Goal: Task Accomplishment & Management: Complete application form

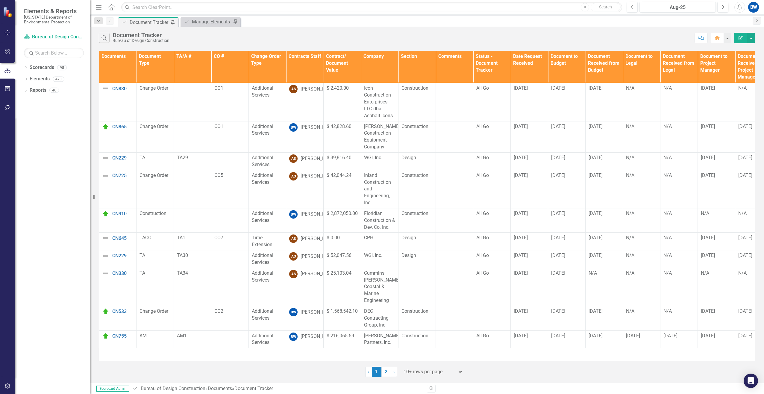
click at [408, 373] on div at bounding box center [429, 372] width 51 height 8
click at [412, 341] on div "50+ rows per page" at bounding box center [434, 341] width 56 height 7
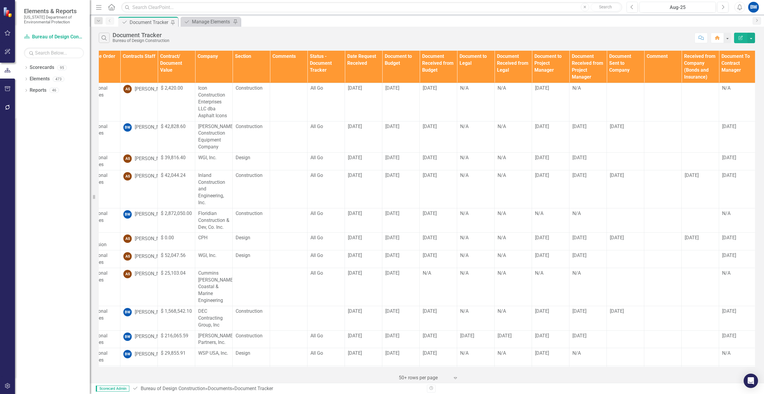
scroll to position [0, 174]
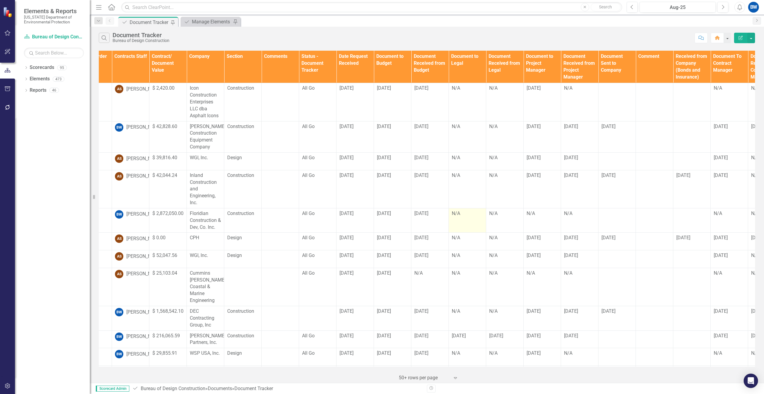
click at [452, 217] on td "N/A" at bounding box center [467, 220] width 37 height 25
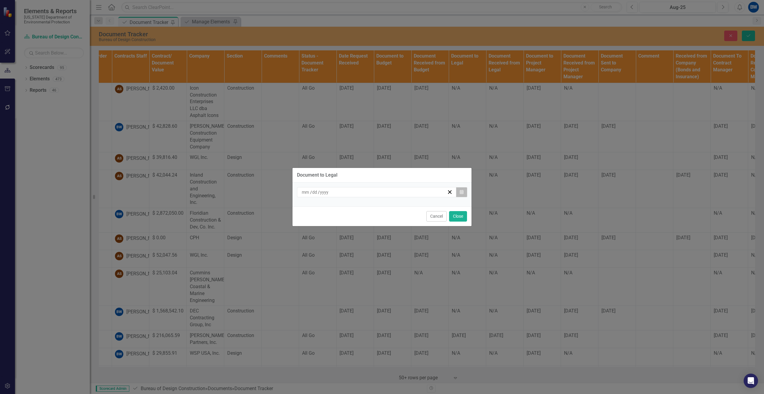
click at [462, 191] on icon "Calendar" at bounding box center [462, 192] width 4 height 4
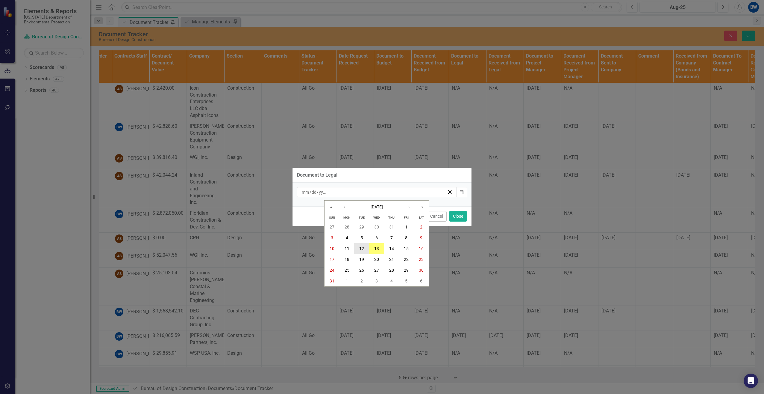
click at [359, 248] on button "12" at bounding box center [361, 248] width 15 height 11
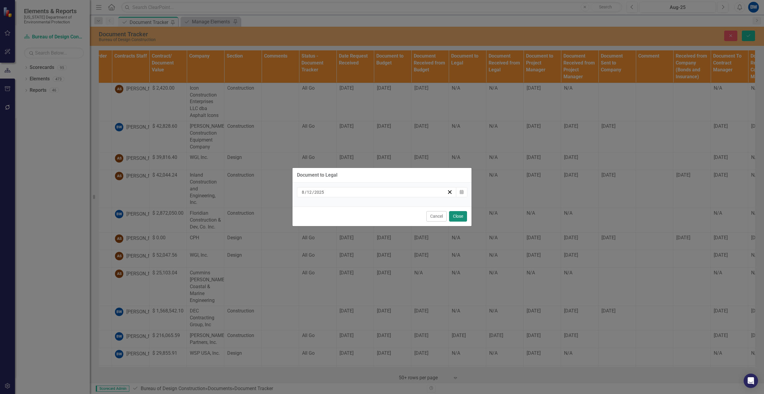
click at [458, 213] on button "Close" at bounding box center [458, 216] width 18 height 10
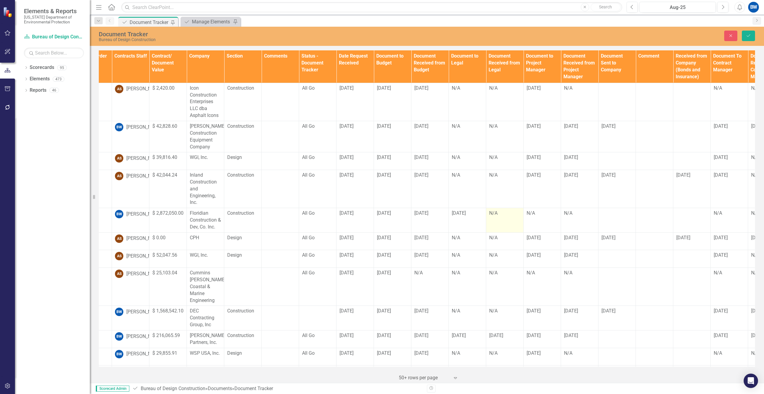
click at [498, 215] on div "N/A" at bounding box center [504, 213] width 31 height 7
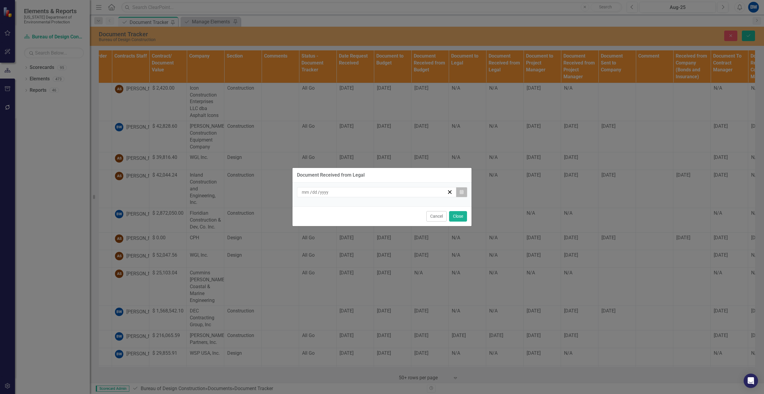
click at [463, 194] on button "Calendar" at bounding box center [461, 192] width 11 height 10
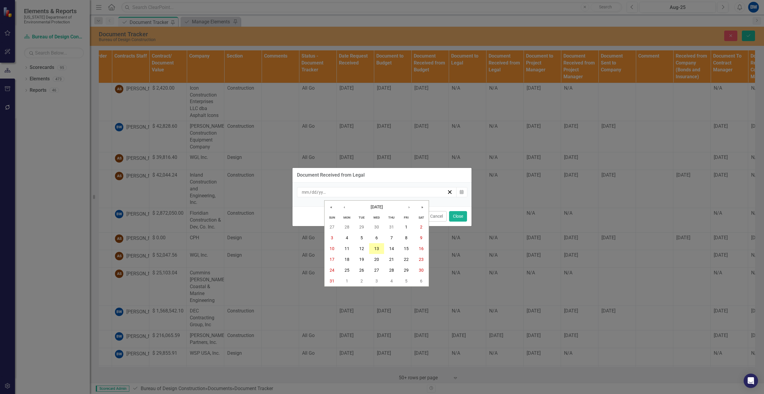
click at [377, 247] on abbr "13" at bounding box center [376, 248] width 5 height 5
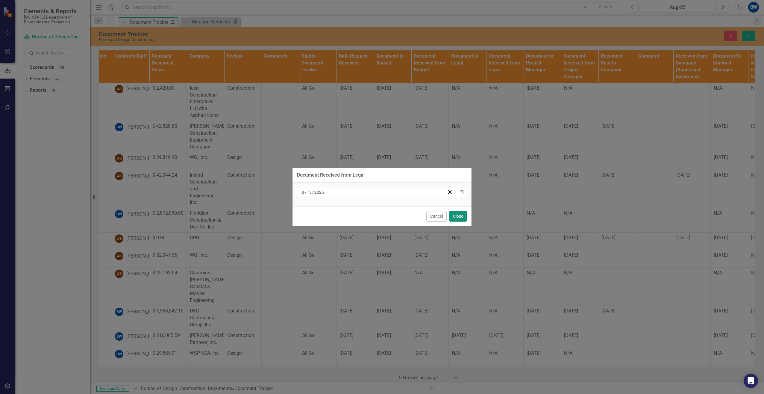
click at [459, 215] on button "Close" at bounding box center [458, 216] width 18 height 10
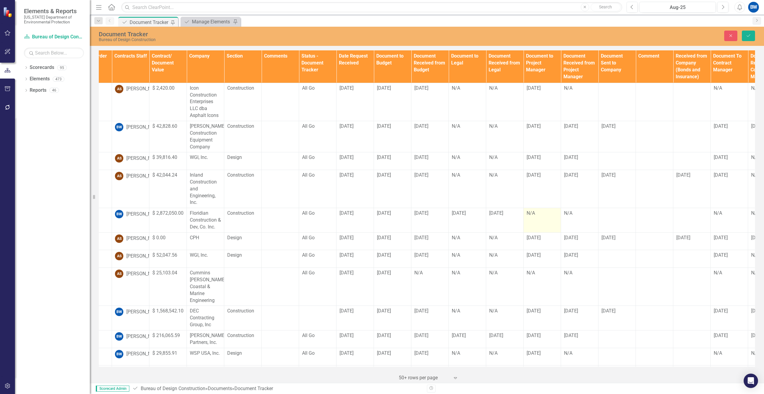
click at [535, 215] on div "N/A" at bounding box center [542, 213] width 31 height 7
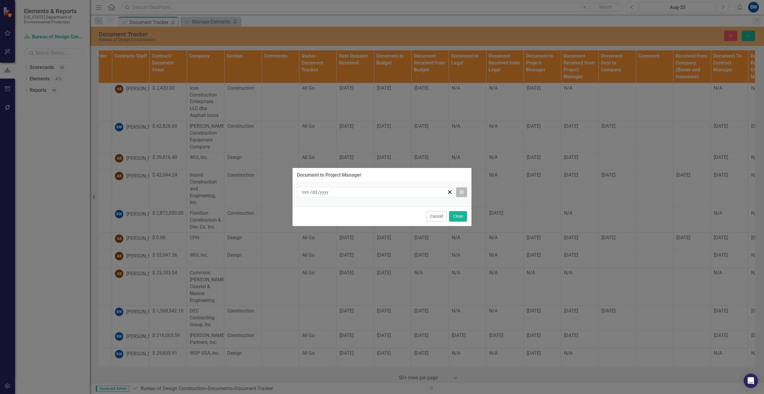
click at [463, 195] on button "Calendar" at bounding box center [461, 192] width 11 height 10
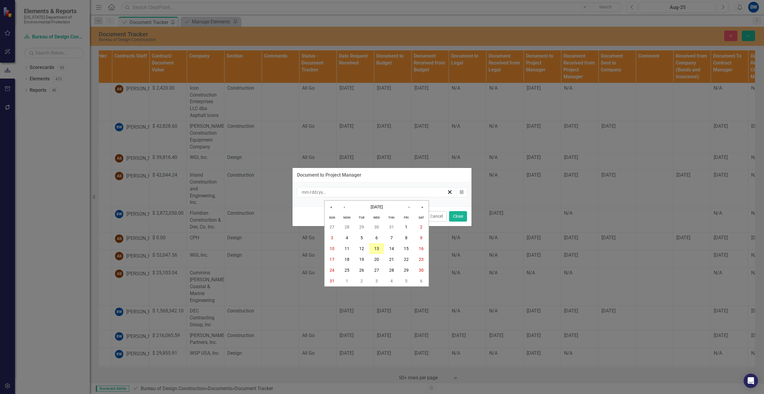
click at [375, 249] on abbr "13" at bounding box center [376, 248] width 5 height 5
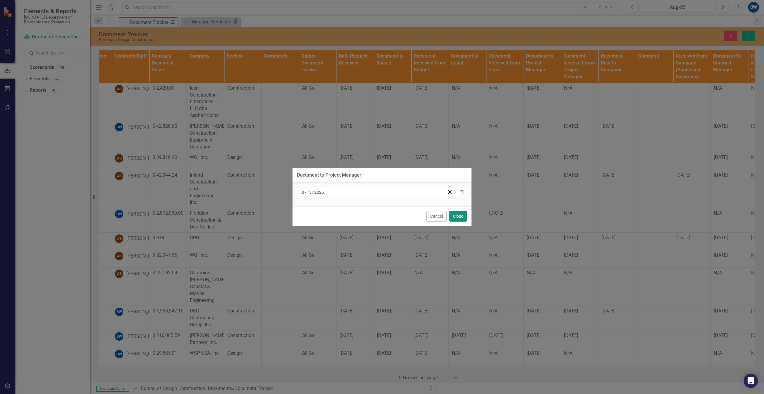
click at [456, 215] on button "Close" at bounding box center [458, 216] width 18 height 10
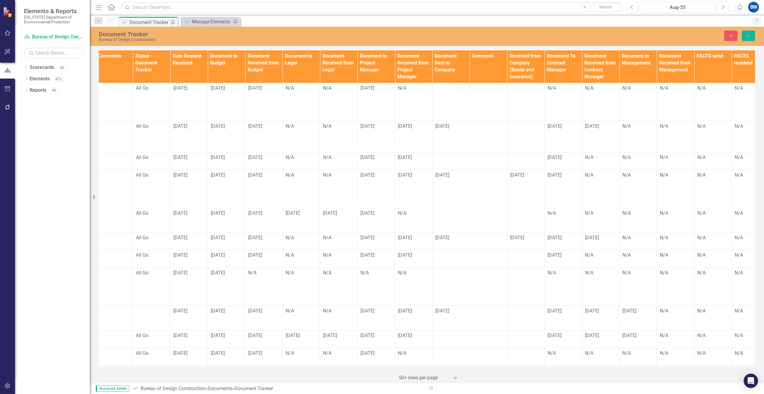
scroll to position [0, 342]
click at [551, 213] on div "N/A" at bounding box center [562, 213] width 31 height 7
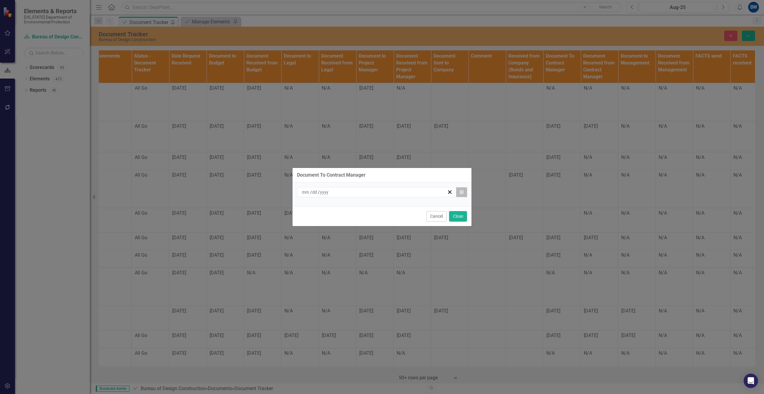
click at [460, 192] on icon "Calendar" at bounding box center [462, 192] width 4 height 4
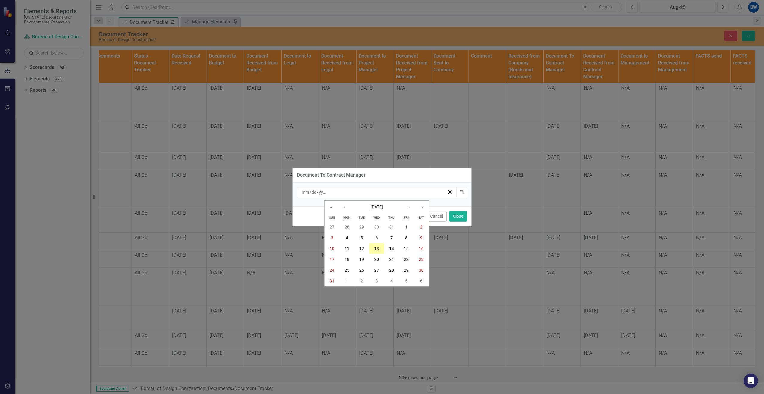
click at [374, 245] on button "13" at bounding box center [376, 248] width 15 height 11
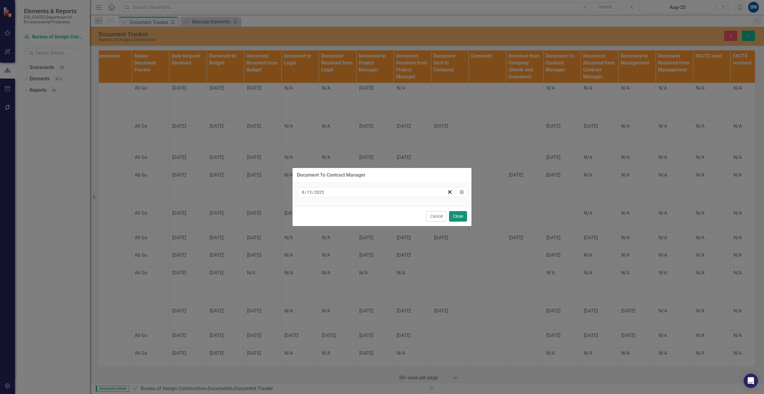
click at [455, 216] on button "Close" at bounding box center [458, 216] width 18 height 10
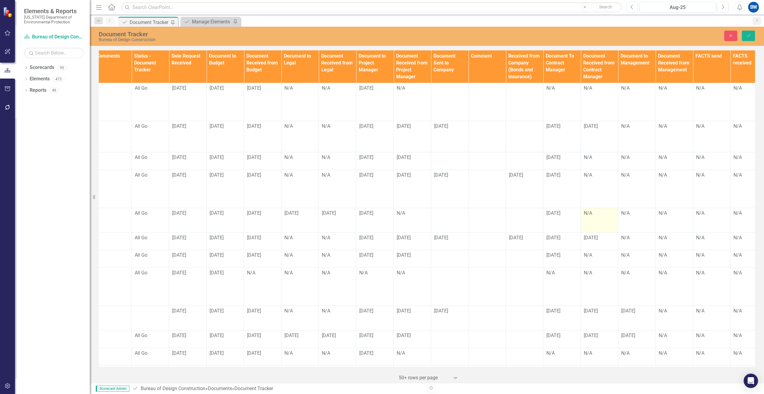
click at [590, 219] on td "N/A" at bounding box center [599, 220] width 37 height 25
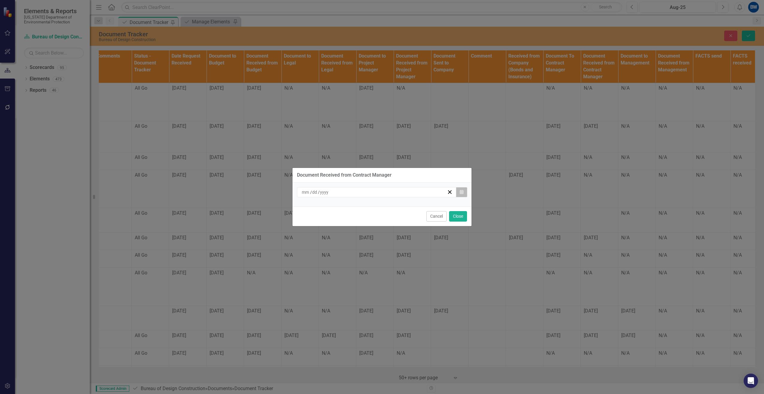
click at [459, 193] on button "Calendar" at bounding box center [461, 192] width 11 height 10
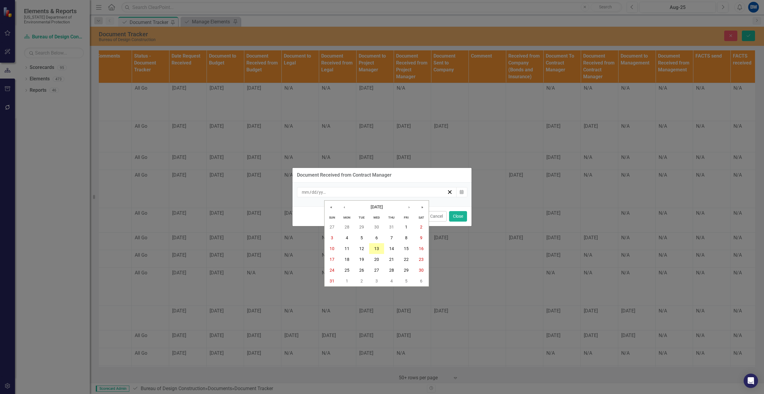
click at [377, 244] on button "13" at bounding box center [376, 248] width 15 height 11
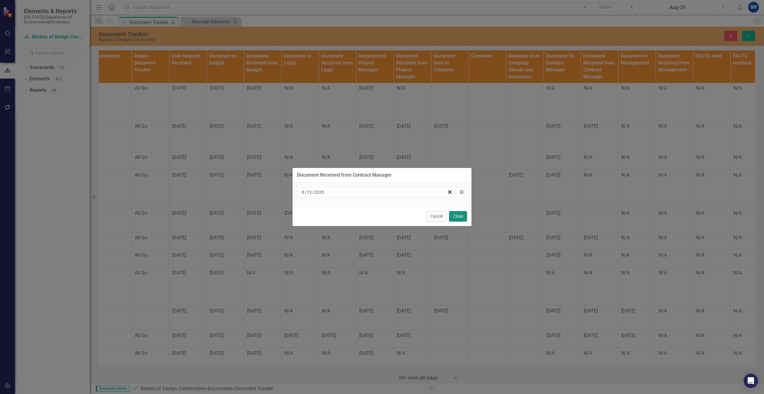
click at [454, 214] on button "Close" at bounding box center [458, 216] width 18 height 10
